Goal: Task Accomplishment & Management: Manage account settings

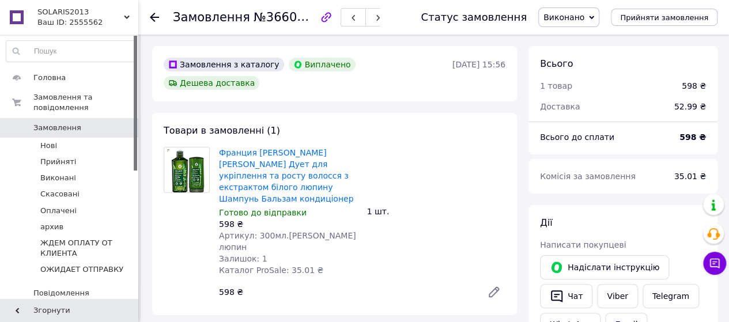
scroll to position [65, 0]
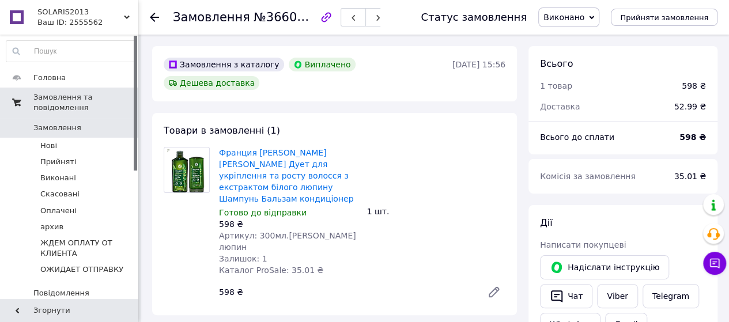
click at [63, 92] on span "Замовлення та повідомлення" at bounding box center [85, 102] width 105 height 21
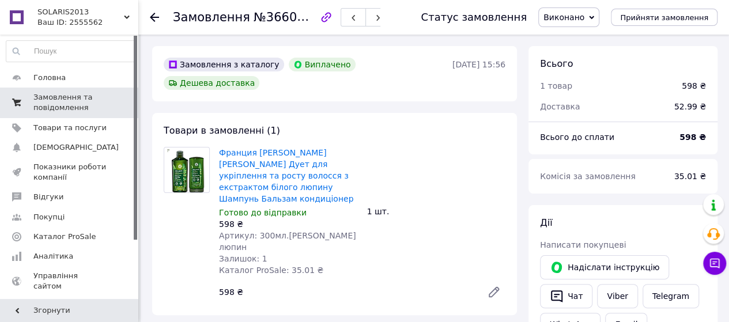
click at [66, 99] on span "Замовлення та повідомлення" at bounding box center [69, 102] width 73 height 21
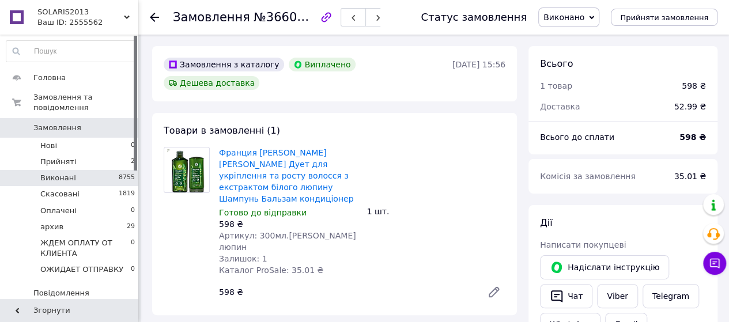
scroll to position [65, 0]
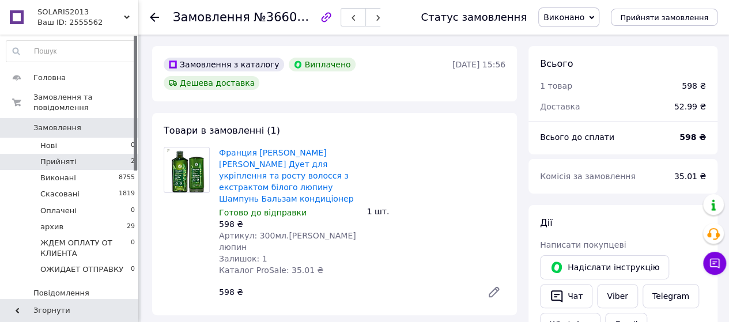
click at [54, 157] on span "Прийняті" at bounding box center [58, 162] width 36 height 10
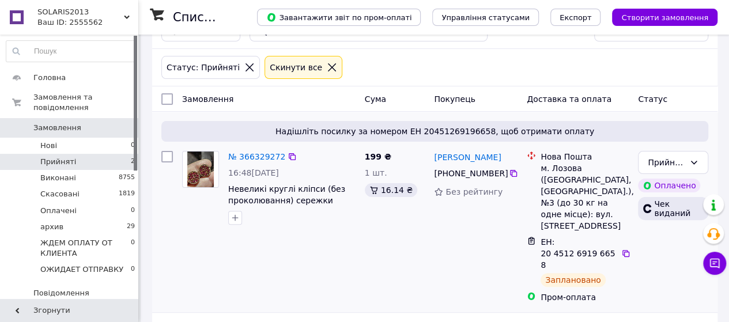
scroll to position [96, 0]
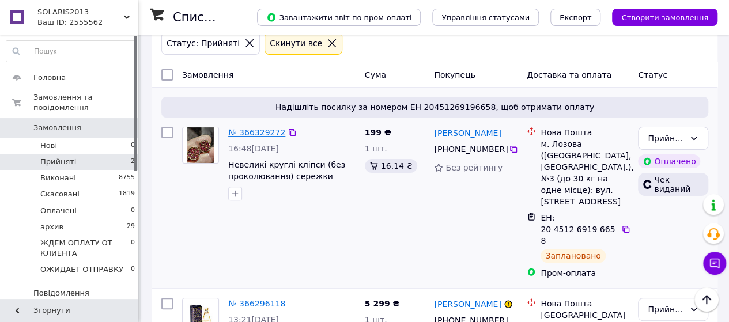
click at [257, 137] on link "№ 366329272" at bounding box center [256, 132] width 57 height 9
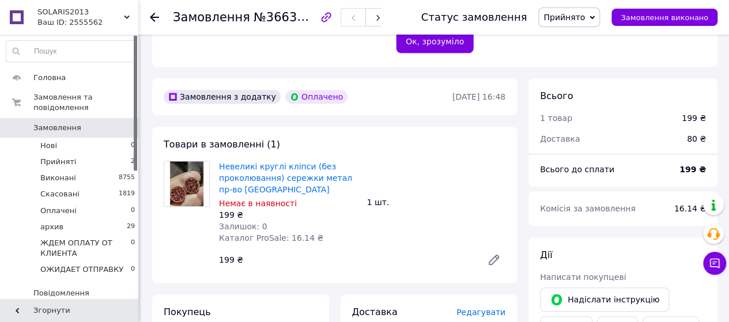
scroll to position [288, 0]
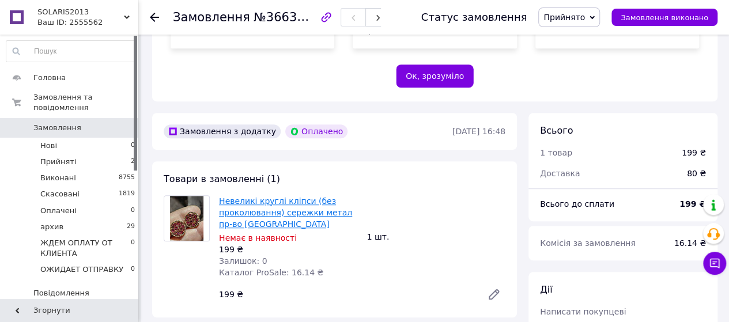
click at [314, 229] on link "Невеликі круглі кліпси (без проколювання) сережки метал пр-во [GEOGRAPHIC_DATA]" at bounding box center [285, 212] width 133 height 32
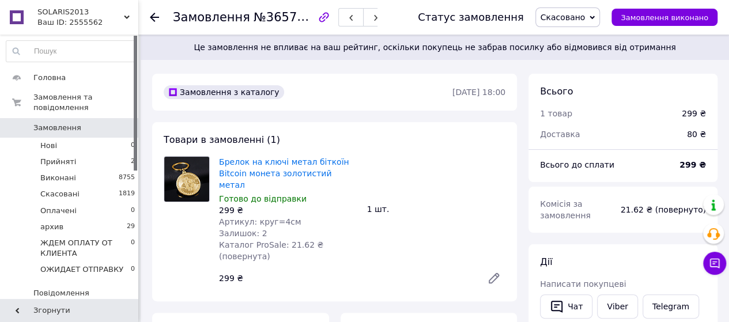
scroll to position [94, 0]
click at [62, 157] on span "Прийняті" at bounding box center [58, 162] width 36 height 10
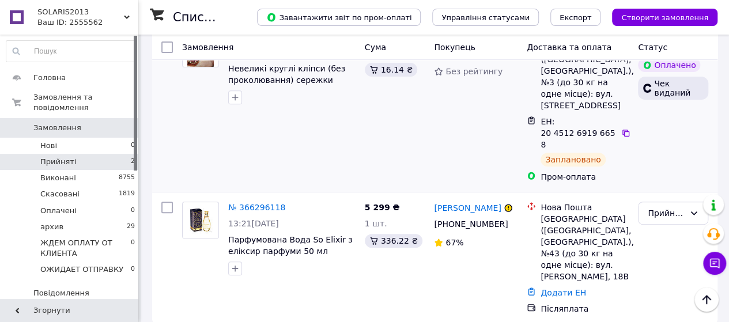
scroll to position [96, 0]
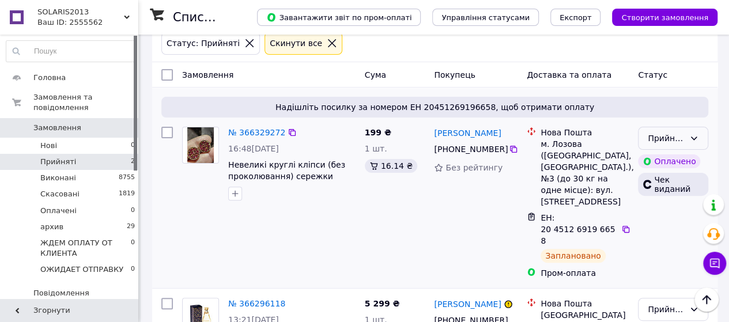
click at [691, 140] on icon at bounding box center [694, 138] width 6 height 3
click at [698, 150] on div "Прийнято" at bounding box center [673, 138] width 70 height 23
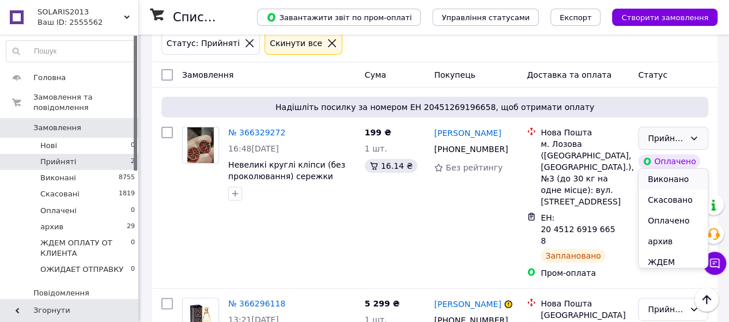
click at [676, 183] on li "Виконано" at bounding box center [672, 179] width 69 height 21
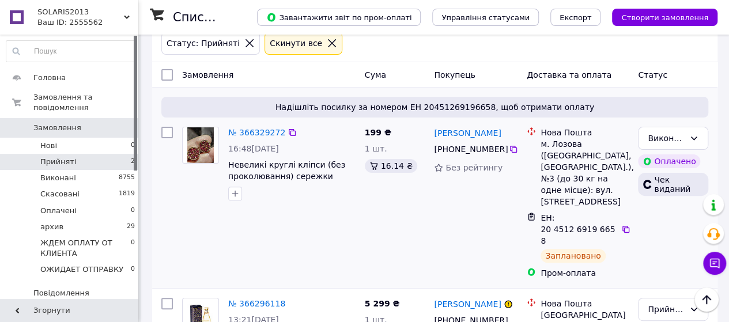
scroll to position [192, 0]
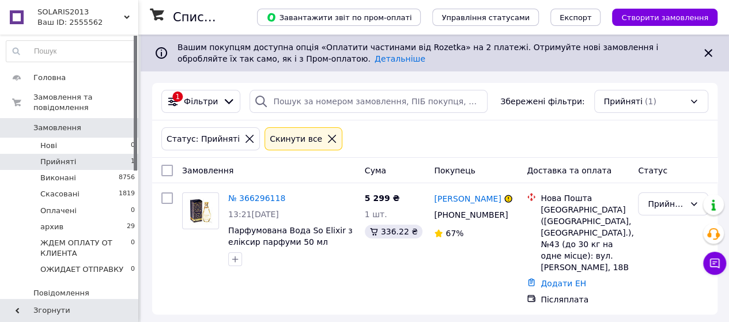
scroll to position [70, 0]
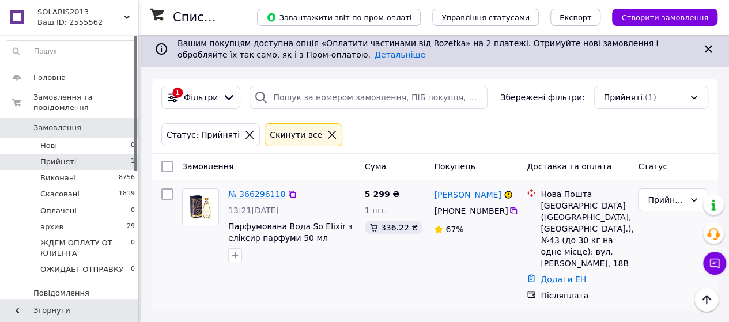
click at [275, 190] on link "№ 366296118" at bounding box center [256, 194] width 57 height 9
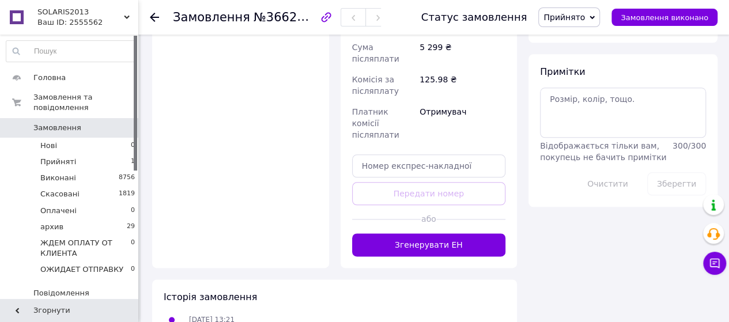
scroll to position [768, 0]
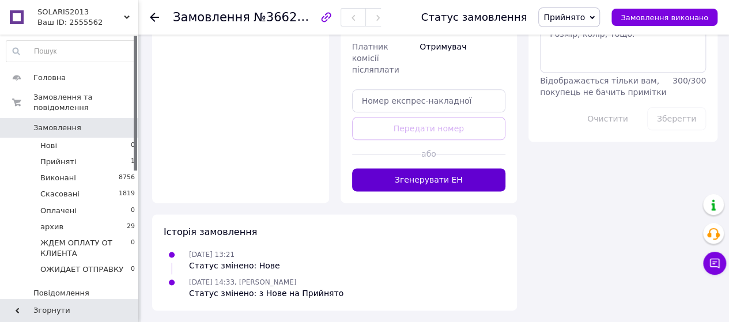
click at [415, 191] on button "Згенерувати ЕН" at bounding box center [429, 179] width 154 height 23
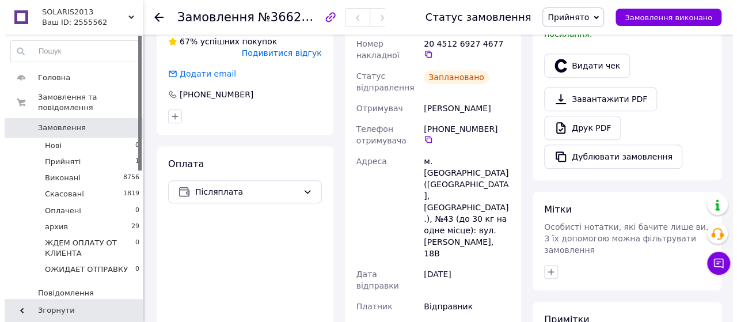
scroll to position [288, 0]
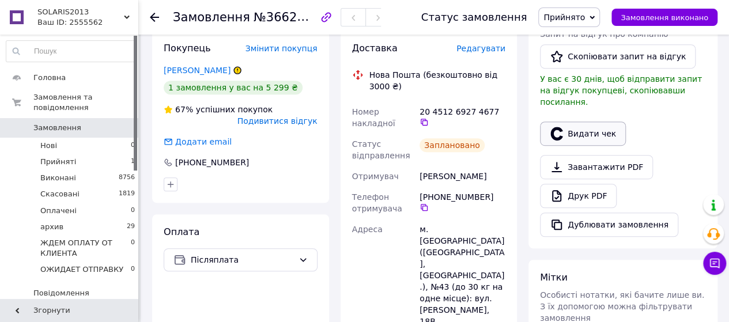
click at [567, 146] on button "Видати чек" at bounding box center [583, 134] width 86 height 24
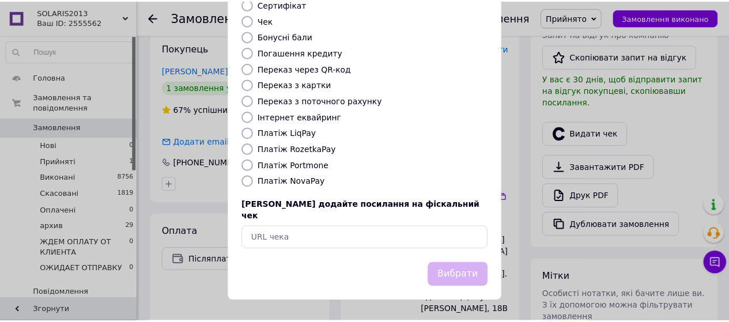
scroll to position [255, 0]
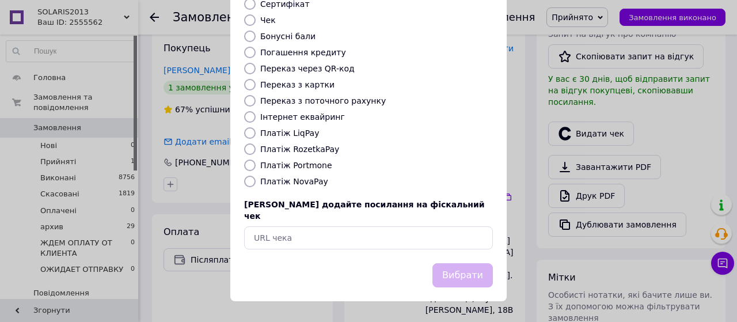
click at [249, 178] on input "Платіж NovaPay" at bounding box center [250, 182] width 12 height 12
radio input "true"
click at [470, 272] on button "Вибрати" at bounding box center [463, 275] width 60 height 25
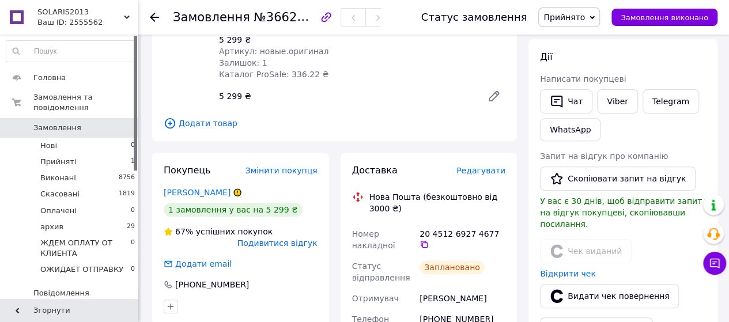
scroll to position [192, 0]
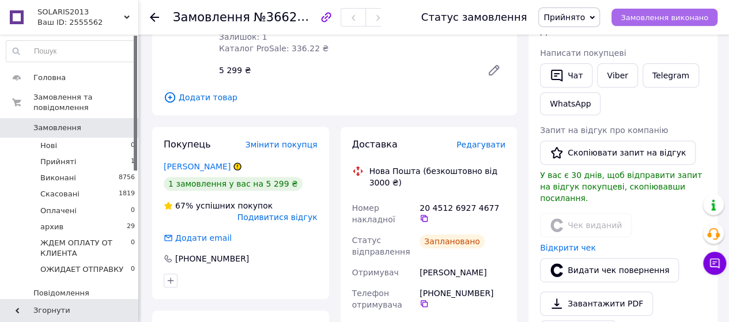
click at [642, 18] on span "Замовлення виконано" at bounding box center [664, 17] width 88 height 9
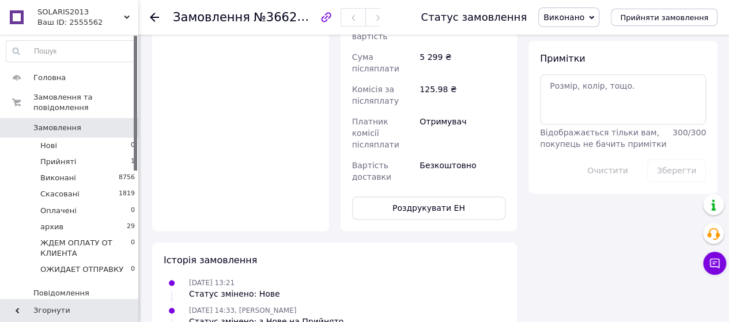
scroll to position [672, 0]
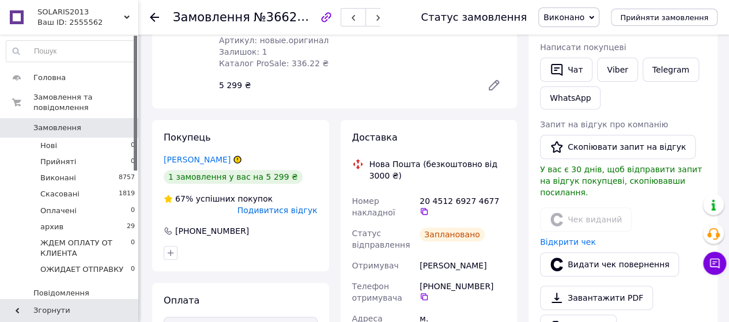
scroll to position [177, 0]
click at [492, 89] on icon at bounding box center [493, 84] width 9 height 9
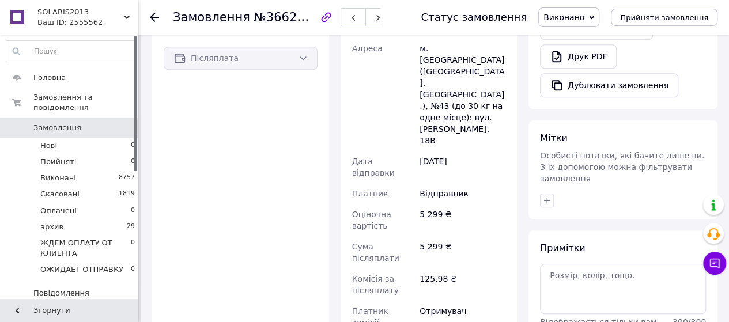
scroll to position [274, 0]
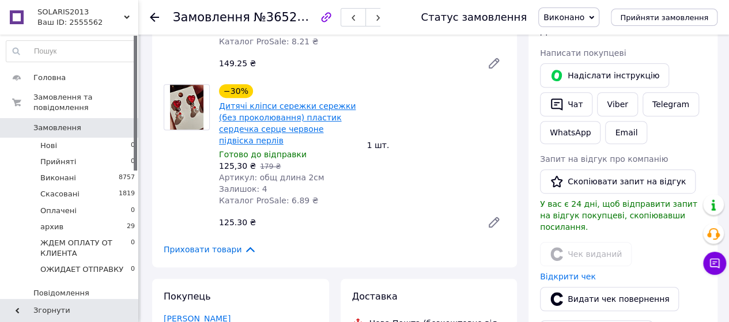
scroll to position [17, 0]
